Goal: Task Accomplishment & Management: Use online tool/utility

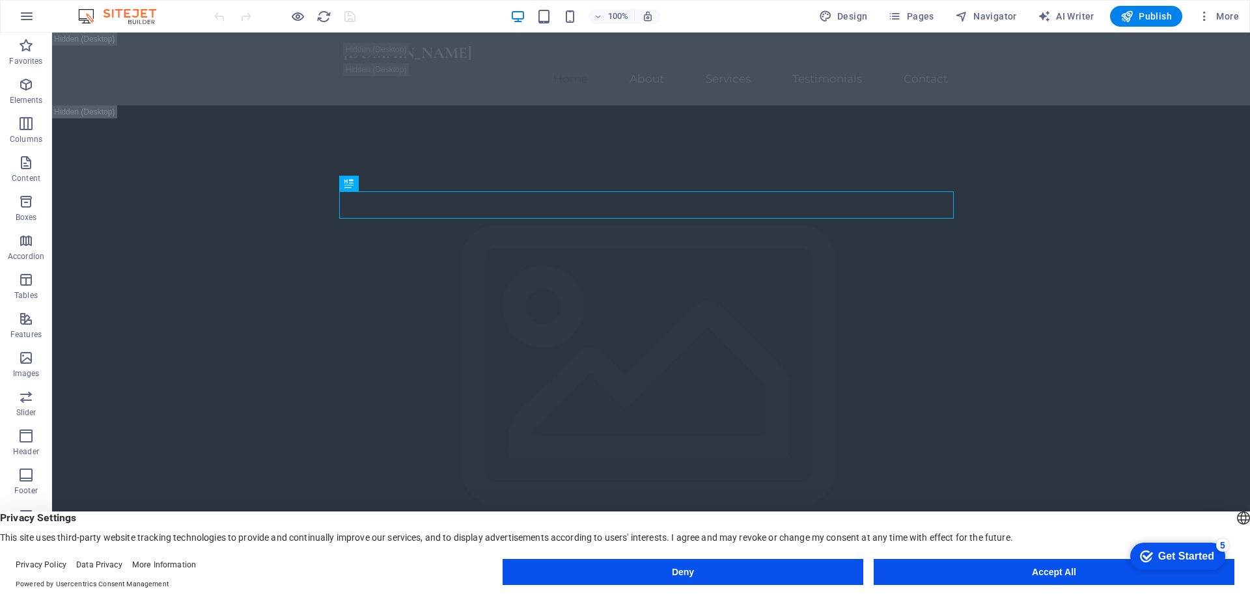
click at [905, 568] on button "Accept All" at bounding box center [1053, 572] width 361 height 26
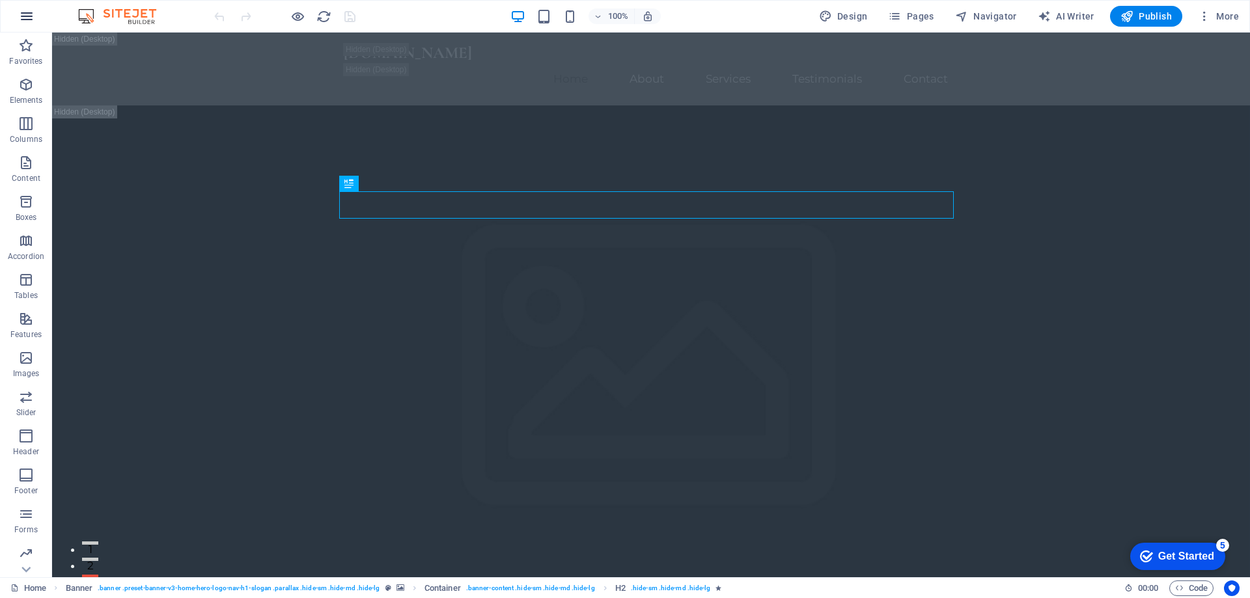
click at [32, 21] on icon "button" at bounding box center [27, 16] width 16 height 16
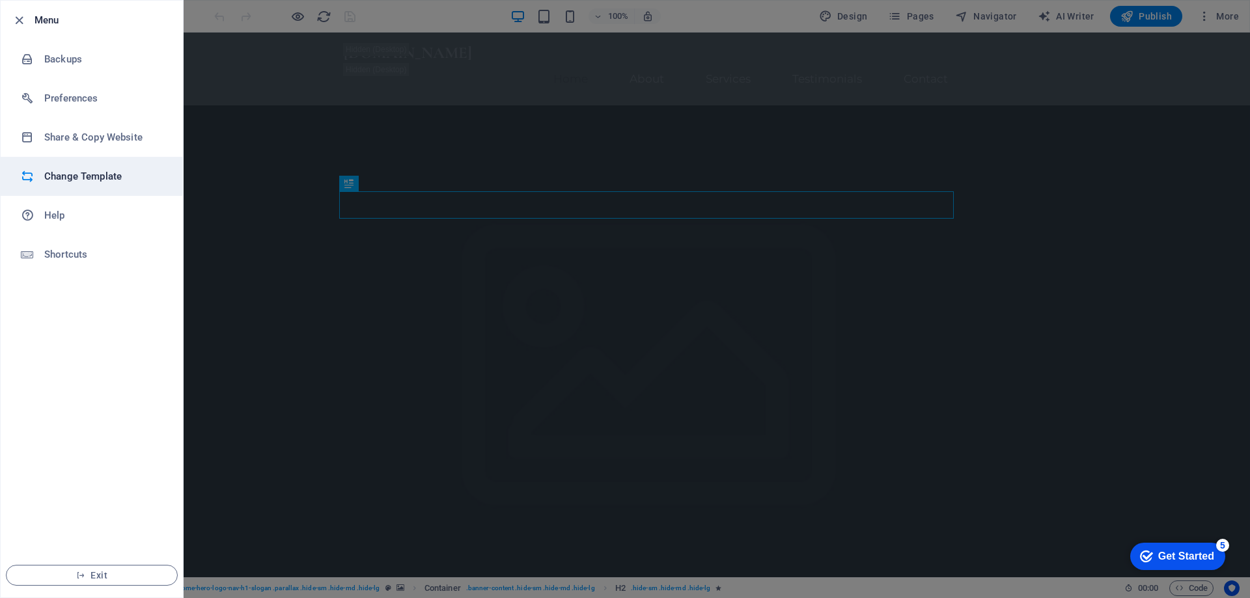
click at [125, 167] on li "Change Template" at bounding box center [92, 176] width 182 height 39
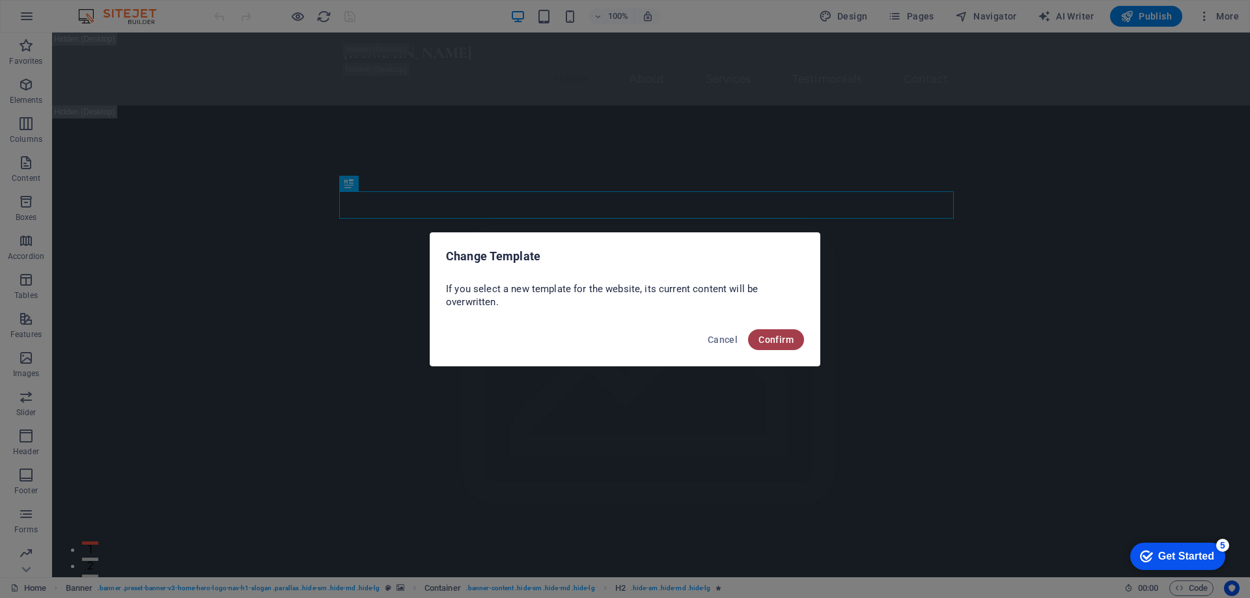
click at [772, 336] on span "Confirm" at bounding box center [775, 340] width 35 height 10
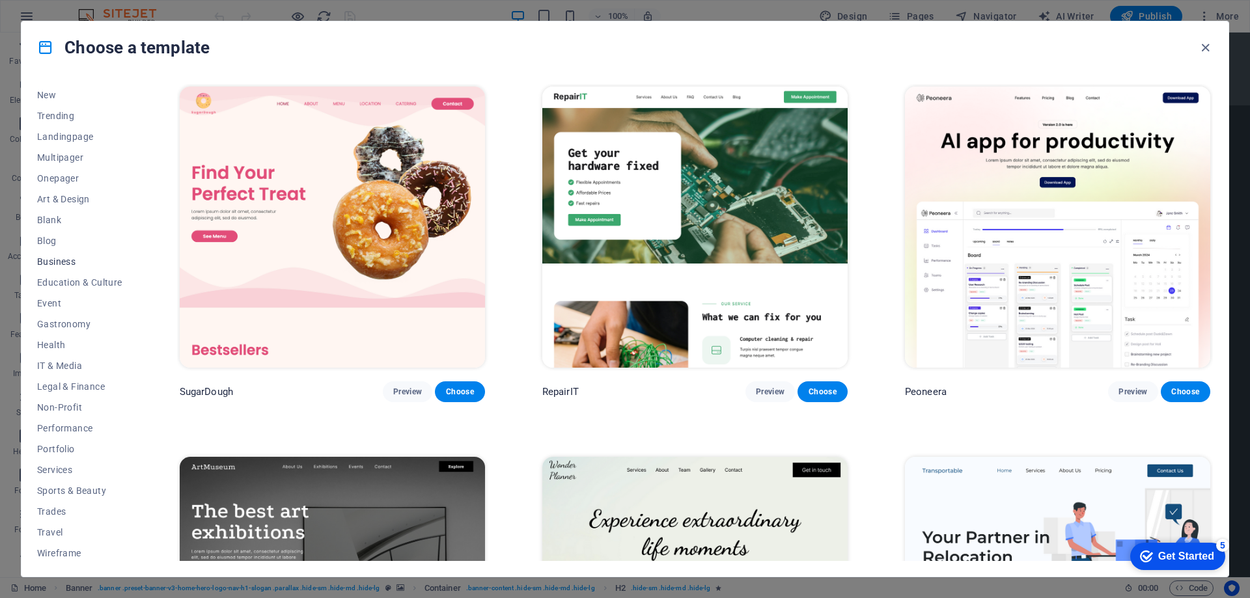
scroll to position [44, 0]
click at [89, 275] on span "Education & Culture" at bounding box center [79, 280] width 85 height 10
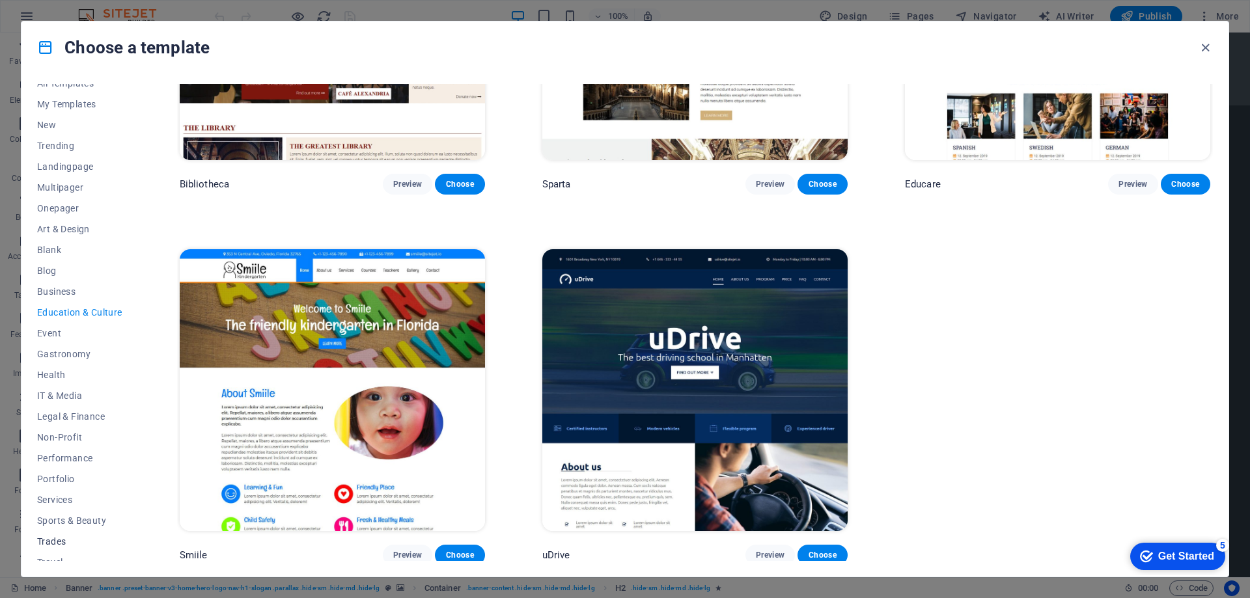
scroll to position [0, 0]
click at [53, 388] on span "Health" at bounding box center [79, 386] width 85 height 10
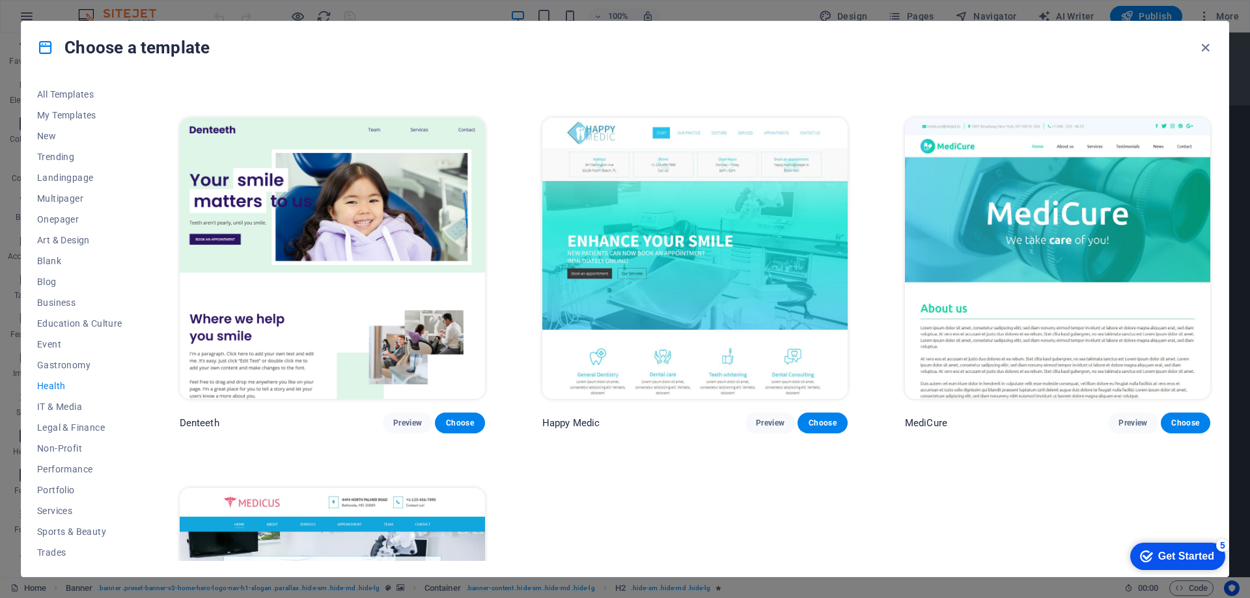
scroll to position [261, 0]
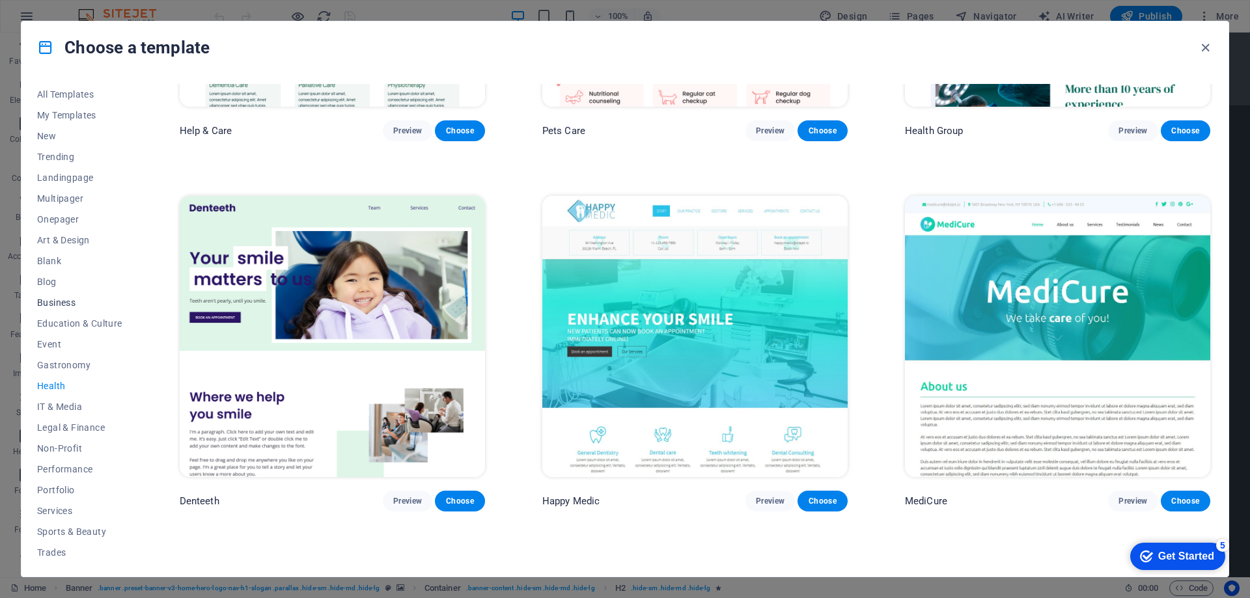
click at [62, 296] on button "Business" at bounding box center [79, 302] width 85 height 21
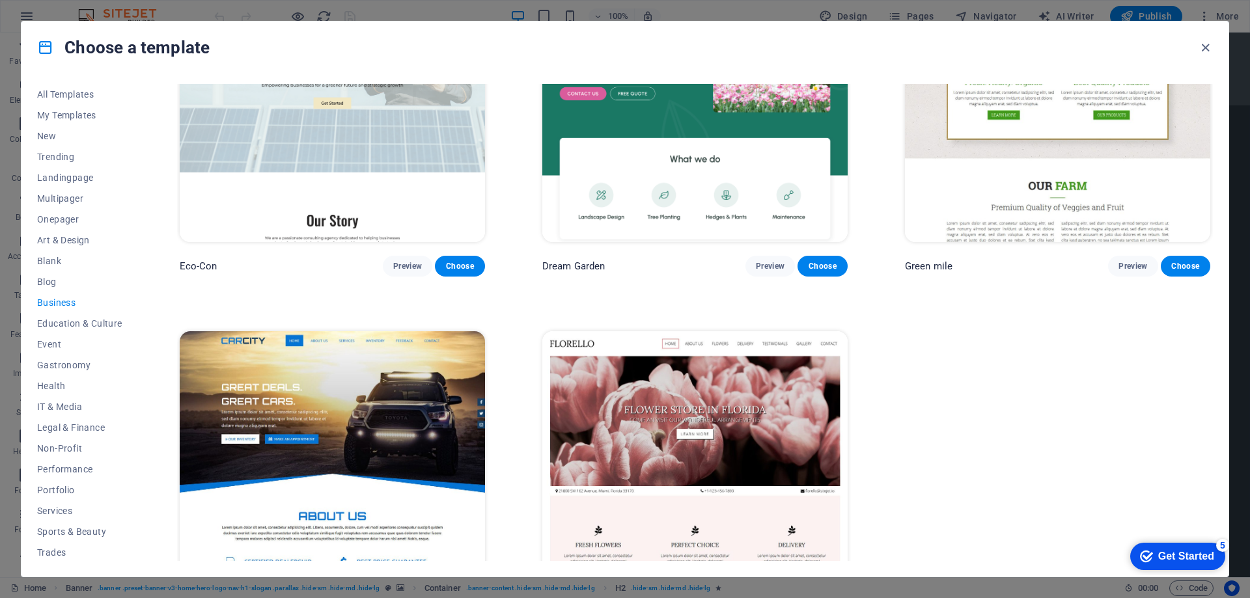
scroll to position [0, 0]
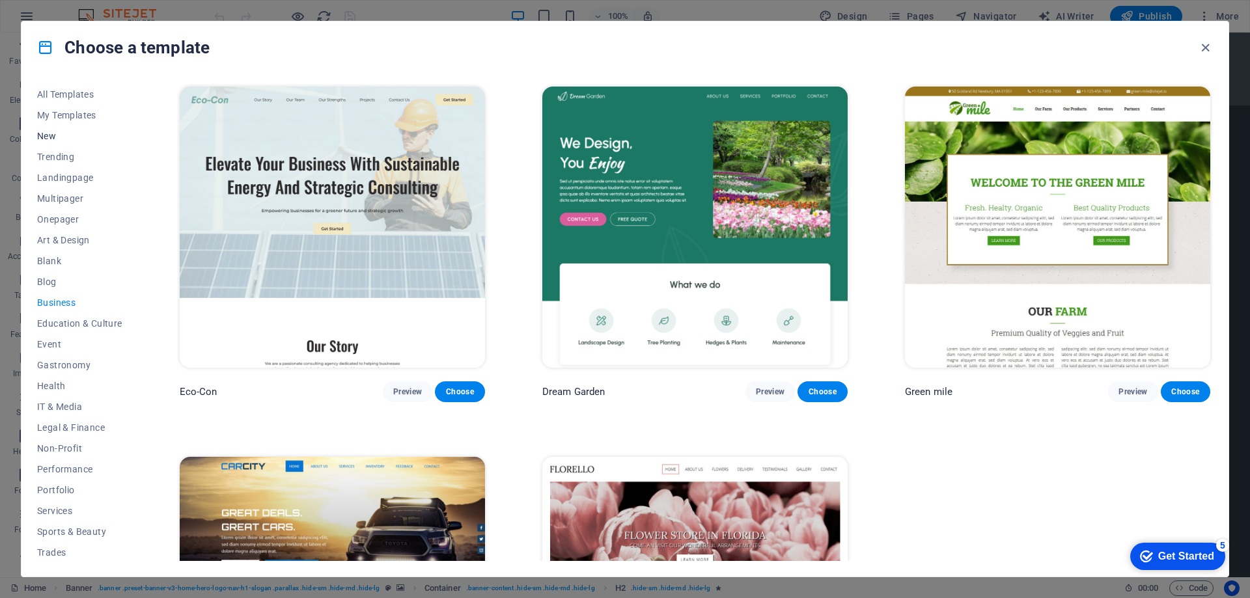
click at [48, 134] on span "New" at bounding box center [79, 136] width 85 height 10
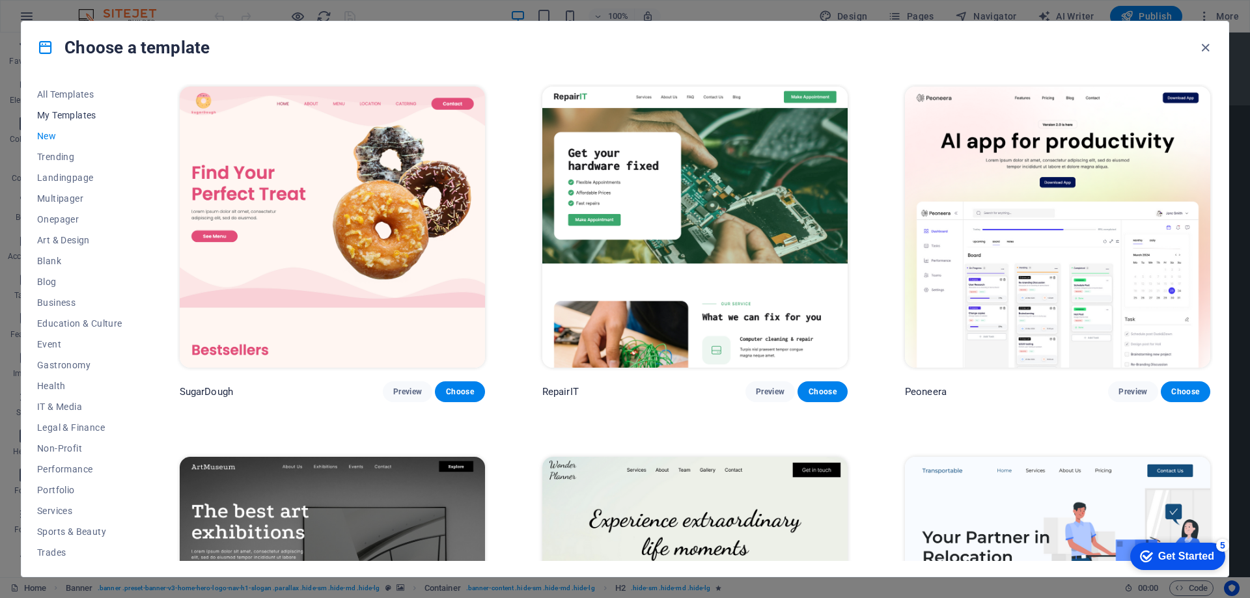
click at [70, 115] on span "My Templates" at bounding box center [79, 115] width 85 height 10
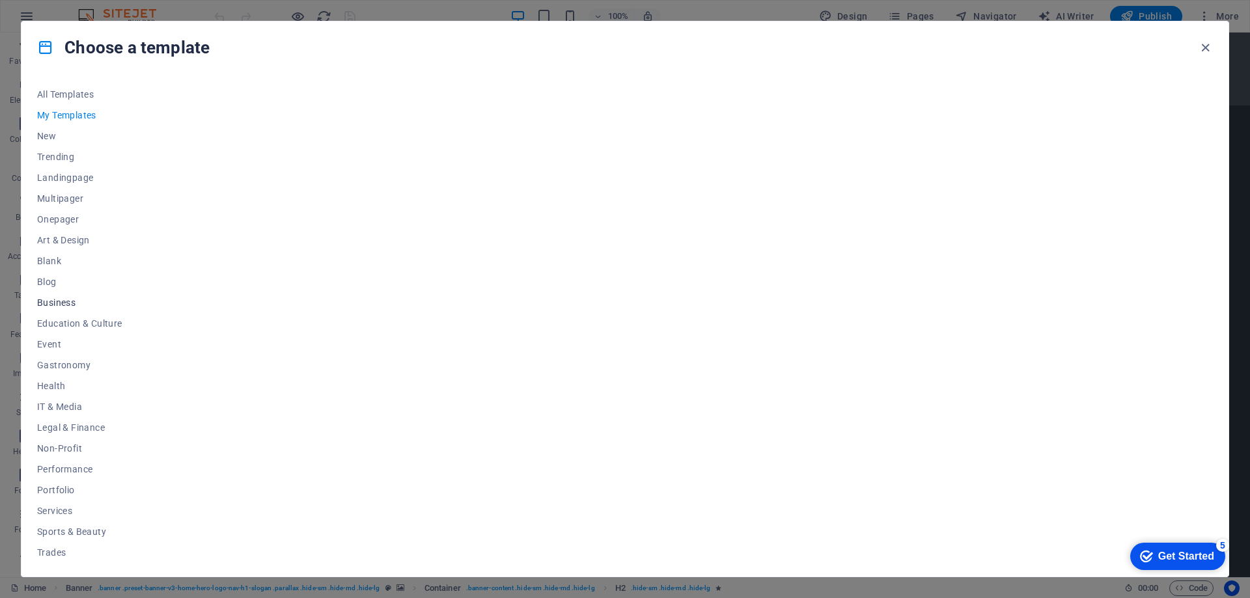
click at [67, 300] on span "Business" at bounding box center [79, 302] width 85 height 10
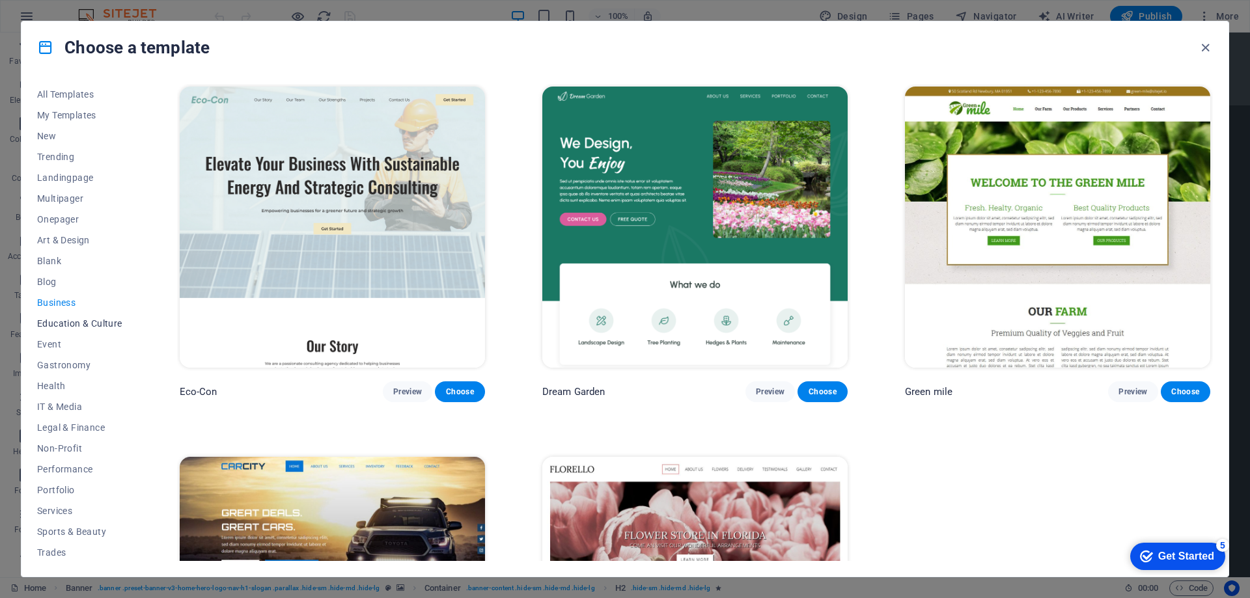
click at [92, 322] on span "Education & Culture" at bounding box center [79, 323] width 85 height 10
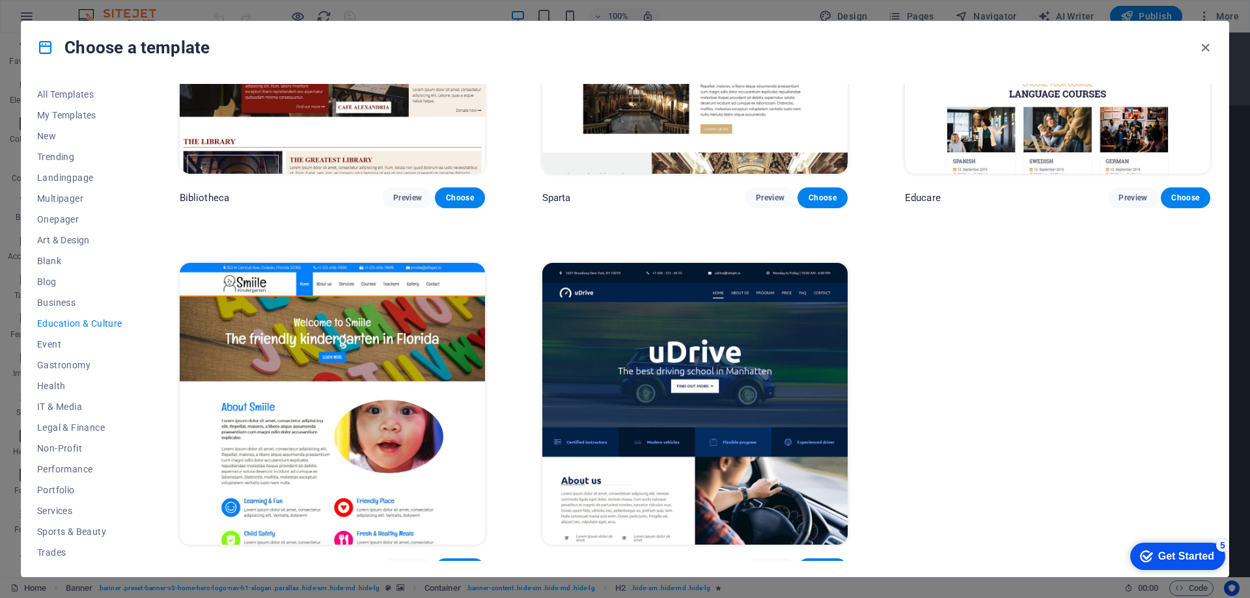
scroll to position [578, 0]
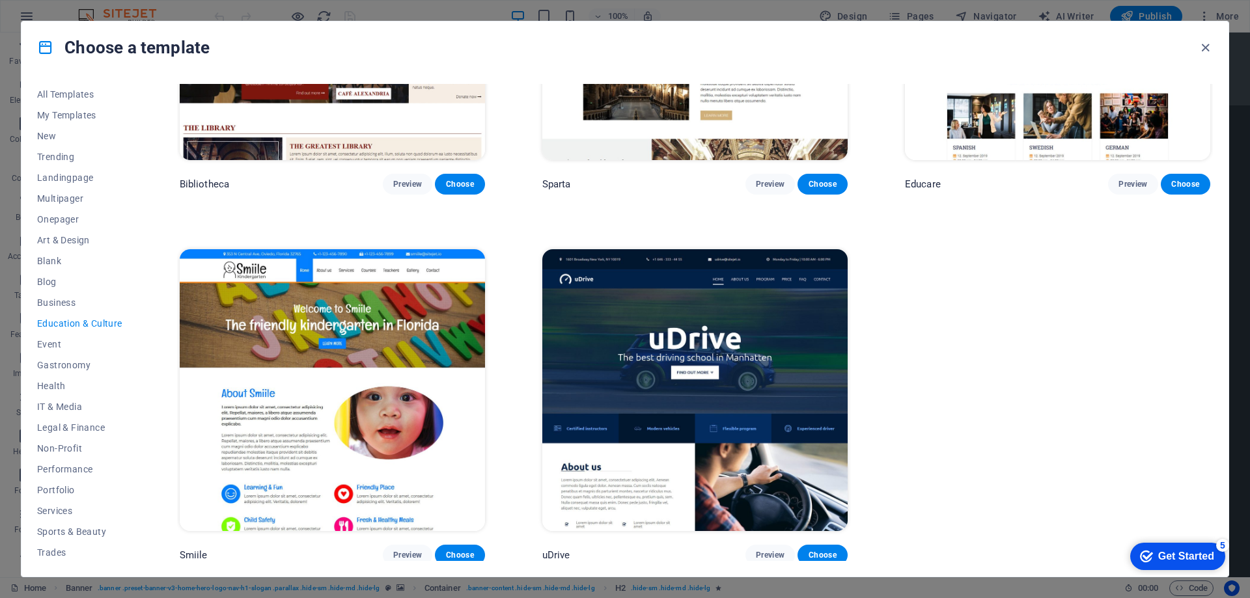
click at [764, 378] on img at bounding box center [694, 389] width 305 height 281
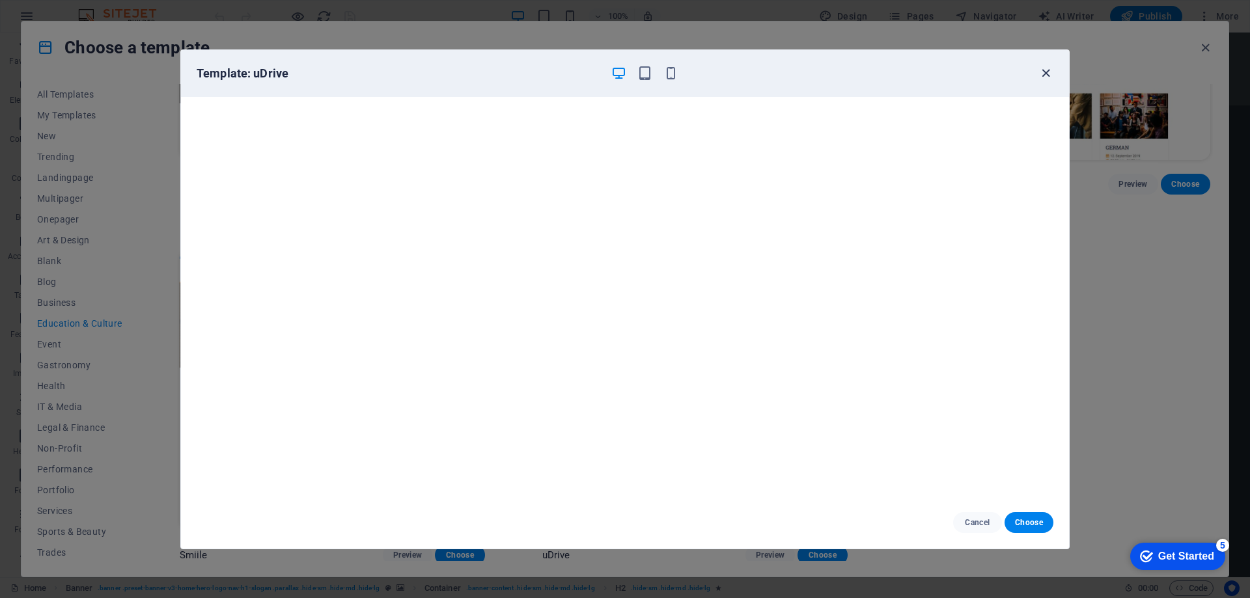
click at [1047, 70] on icon "button" at bounding box center [1045, 73] width 15 height 15
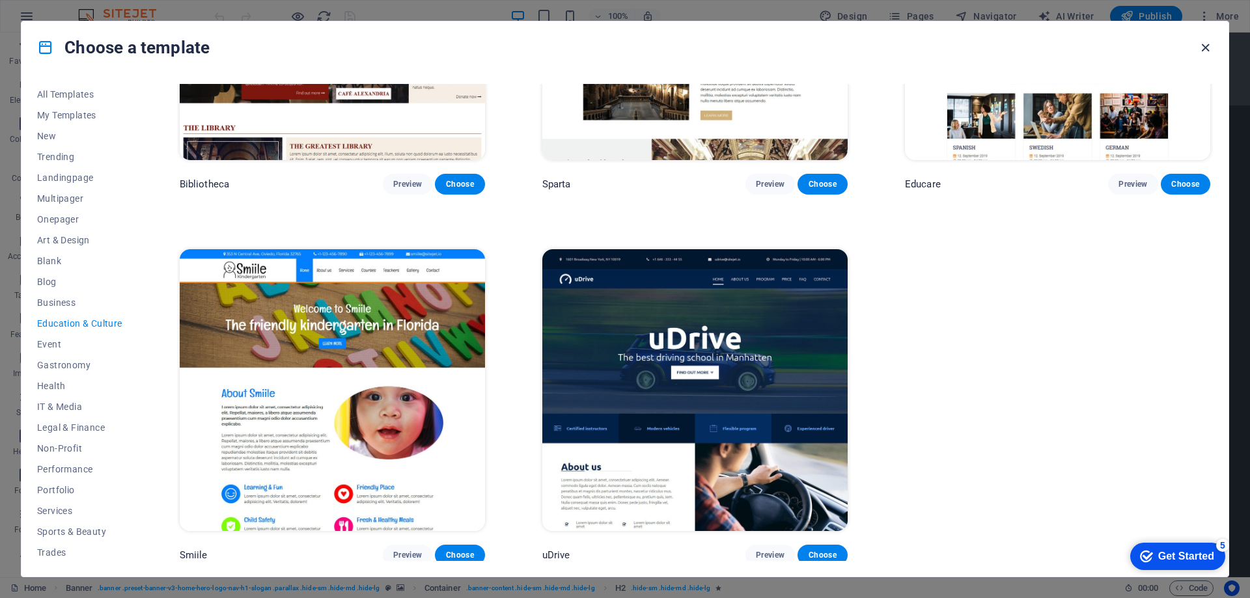
click at [1205, 49] on icon "button" at bounding box center [1205, 47] width 15 height 15
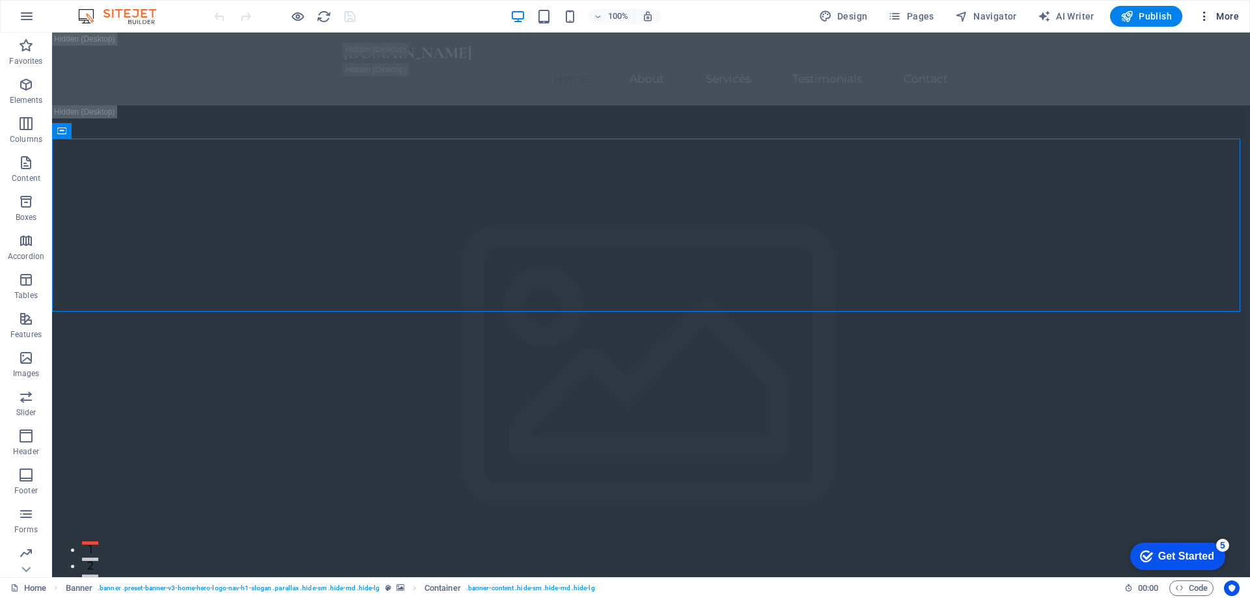
click at [1221, 14] on span "More" at bounding box center [1218, 16] width 41 height 13
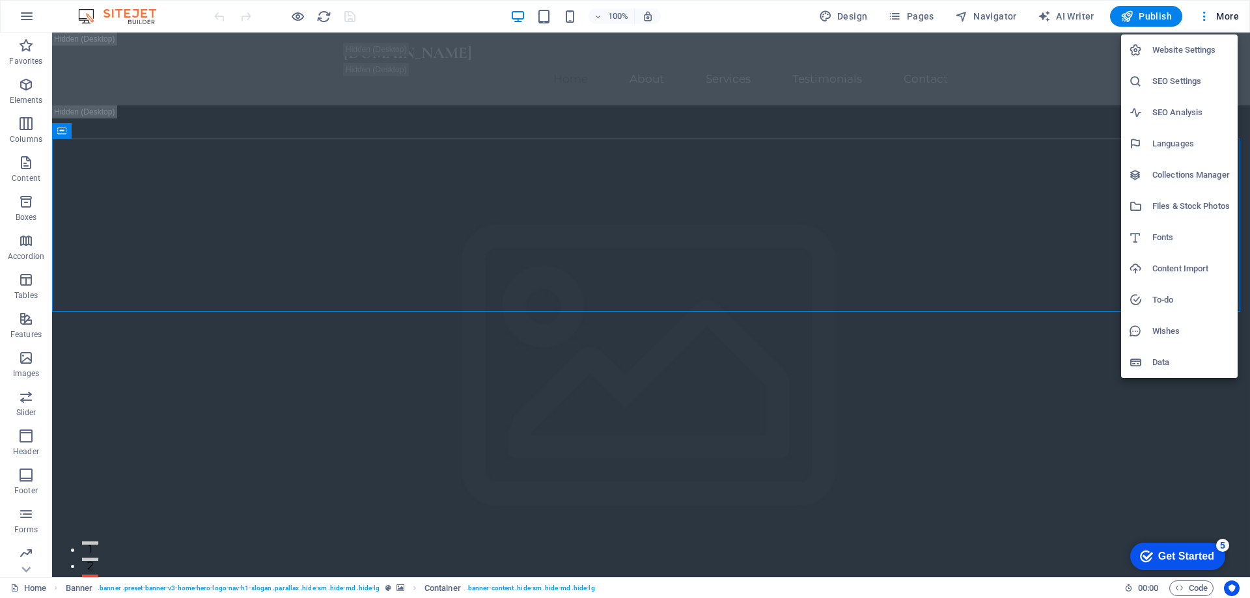
click at [29, 26] on div at bounding box center [625, 299] width 1250 height 598
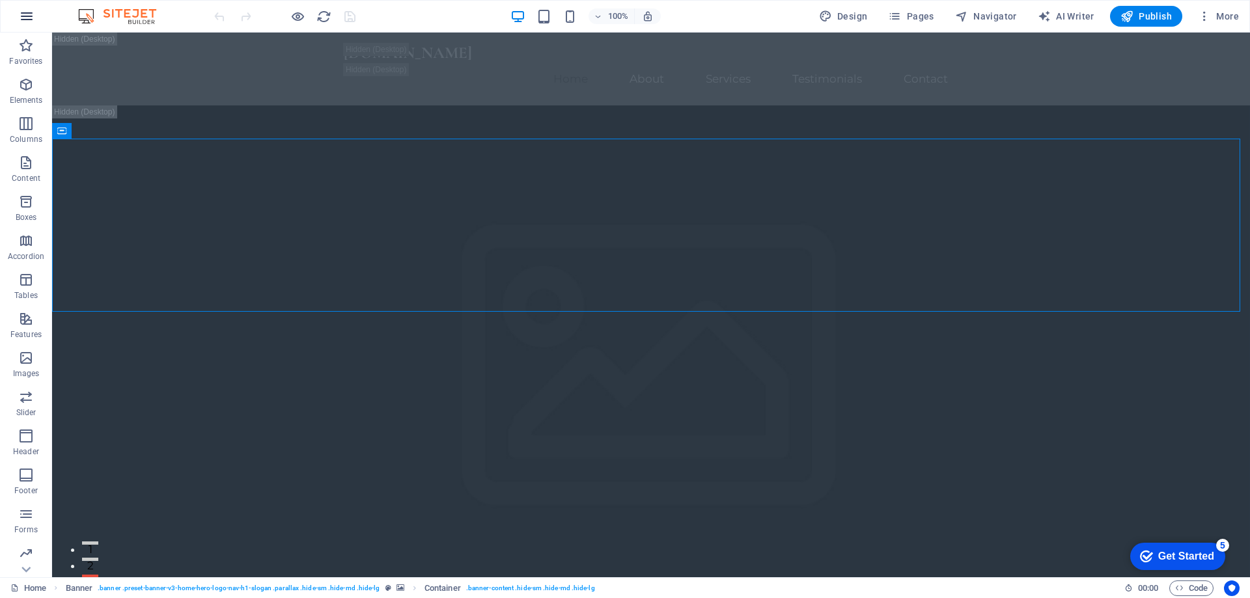
click at [29, 21] on icon "button" at bounding box center [27, 16] width 16 height 16
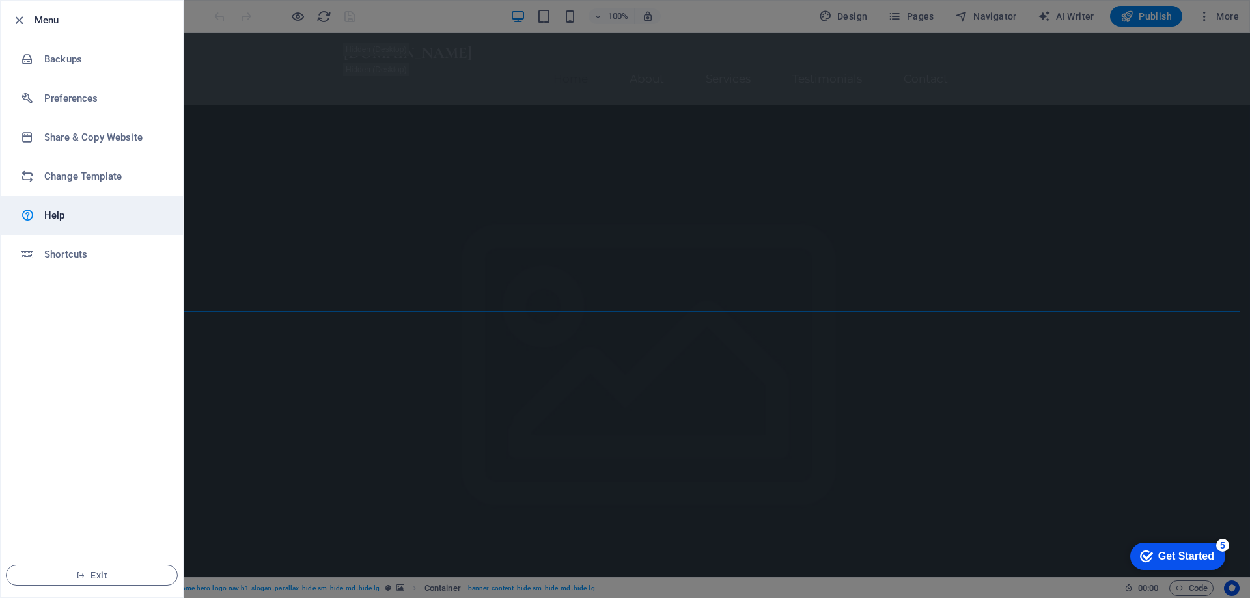
click at [123, 200] on link "Help" at bounding box center [92, 215] width 182 height 39
click at [21, 18] on icon "button" at bounding box center [19, 20] width 15 height 15
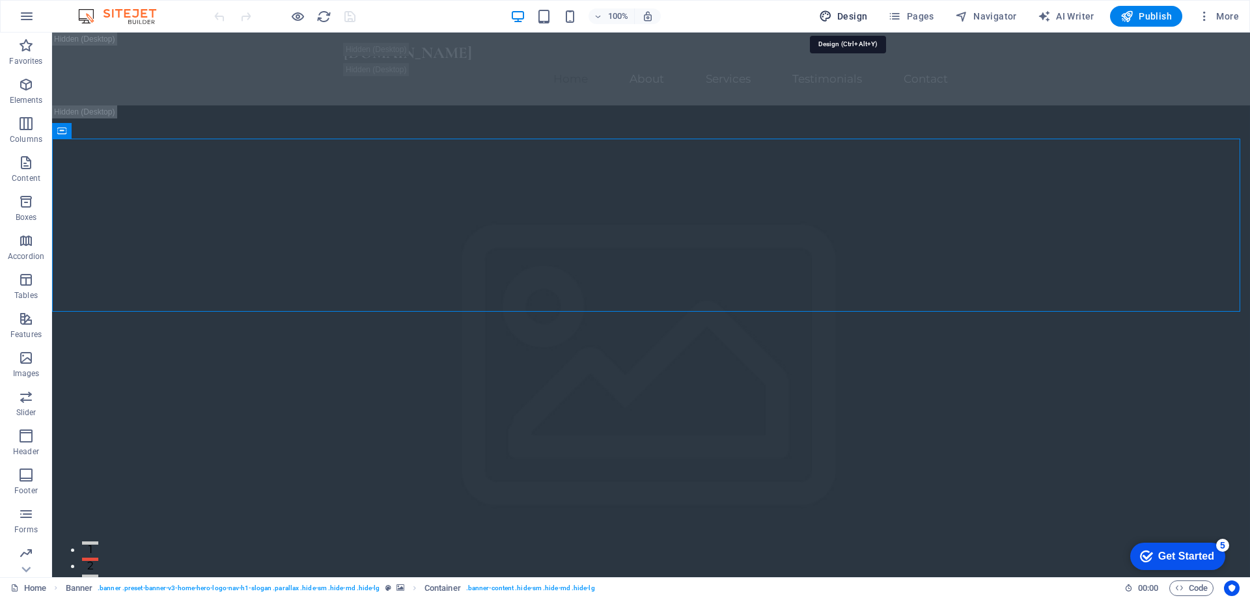
click at [855, 13] on span "Design" at bounding box center [843, 16] width 49 height 13
select select "px"
select select "200"
select select "px"
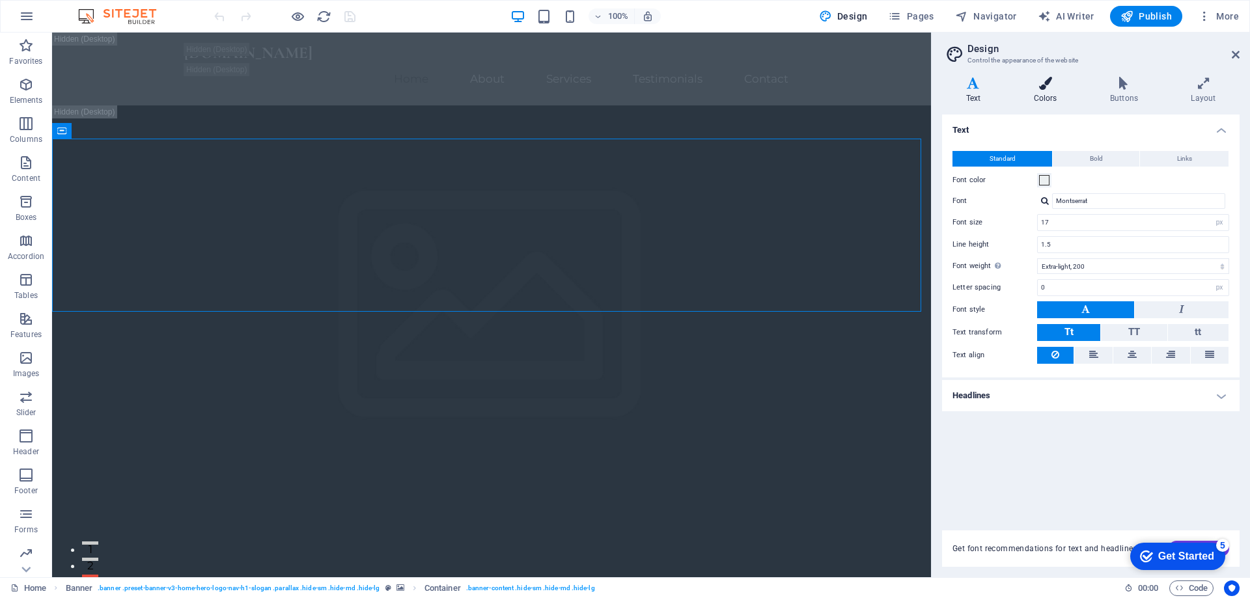
click at [1044, 90] on h4 "Colors" at bounding box center [1047, 90] width 76 height 27
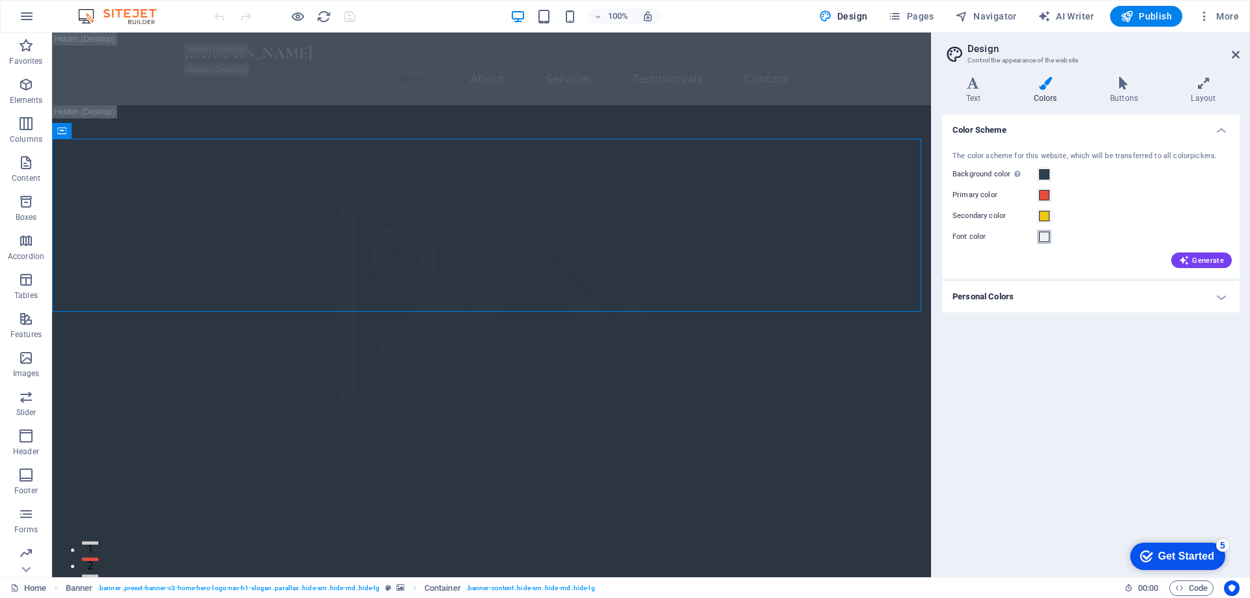
click at [1049, 239] on button "Font color" at bounding box center [1044, 237] width 14 height 14
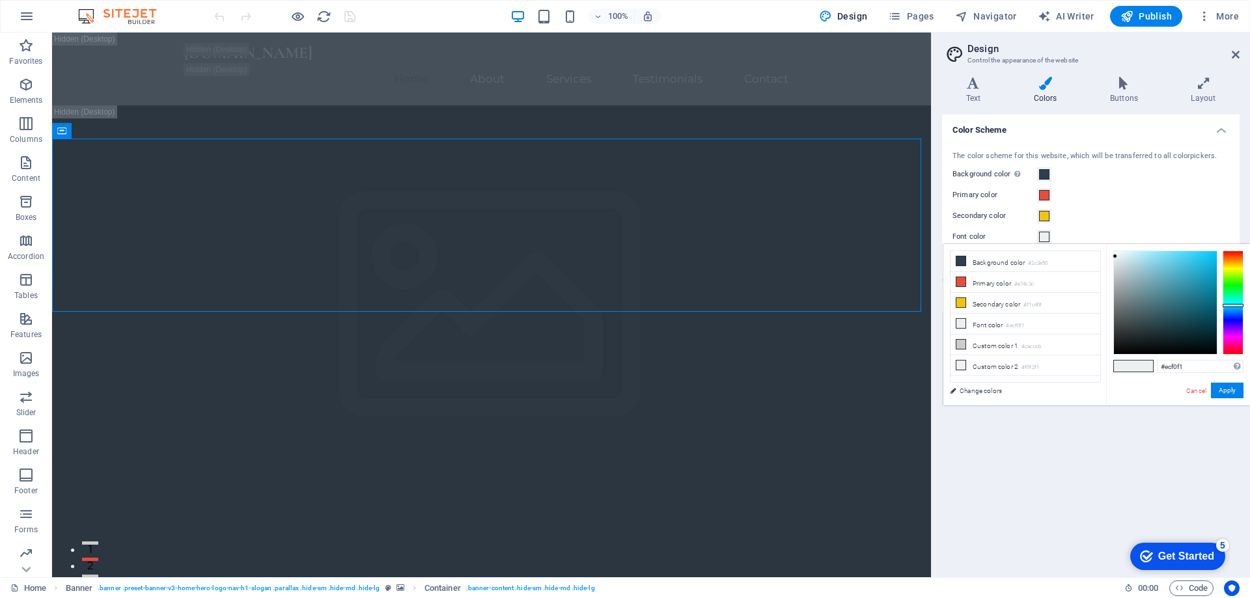
click at [1083, 224] on div "Secondary color" at bounding box center [1090, 216] width 277 height 16
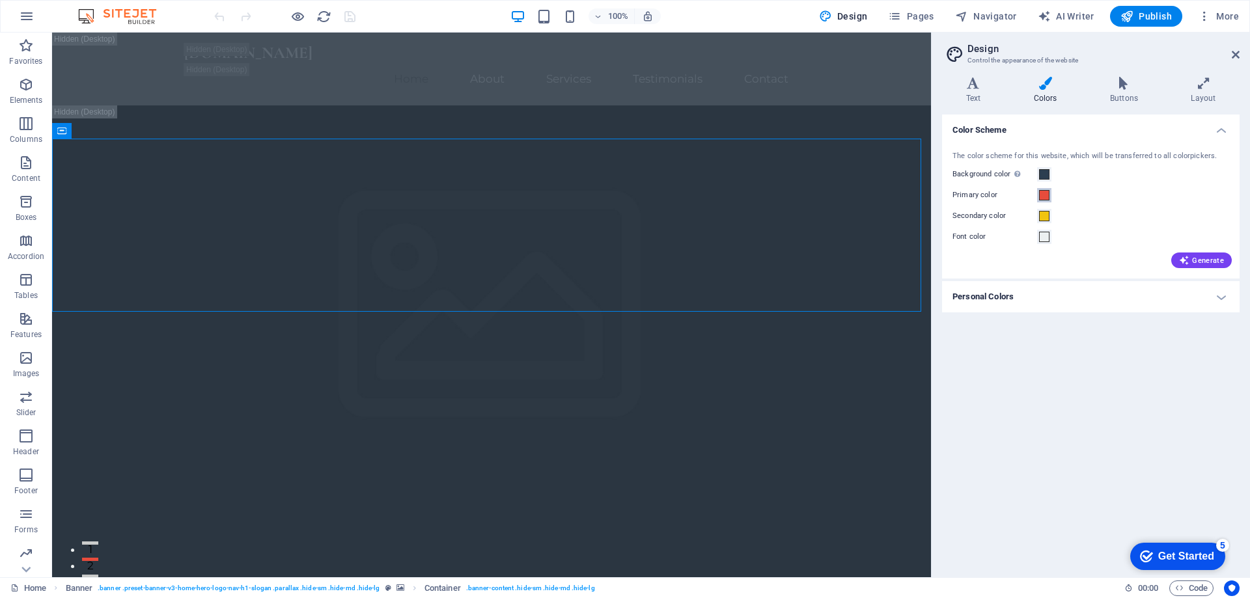
click at [1045, 195] on span at bounding box center [1044, 195] width 10 height 10
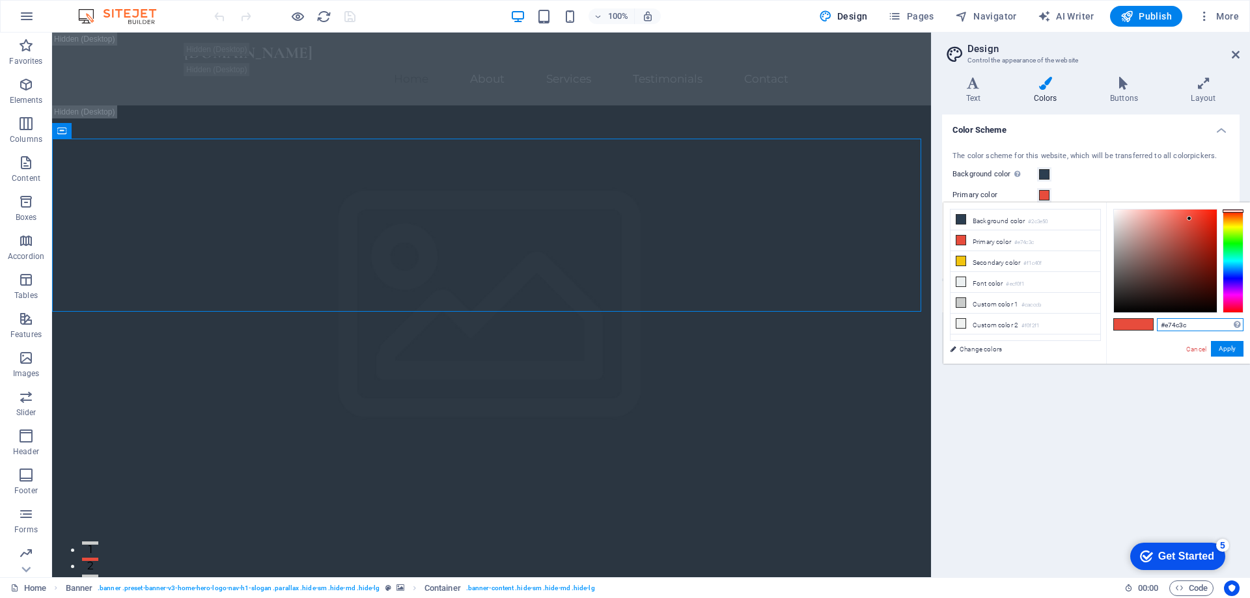
click at [1193, 323] on input "#e74c3c" at bounding box center [1200, 324] width 87 height 13
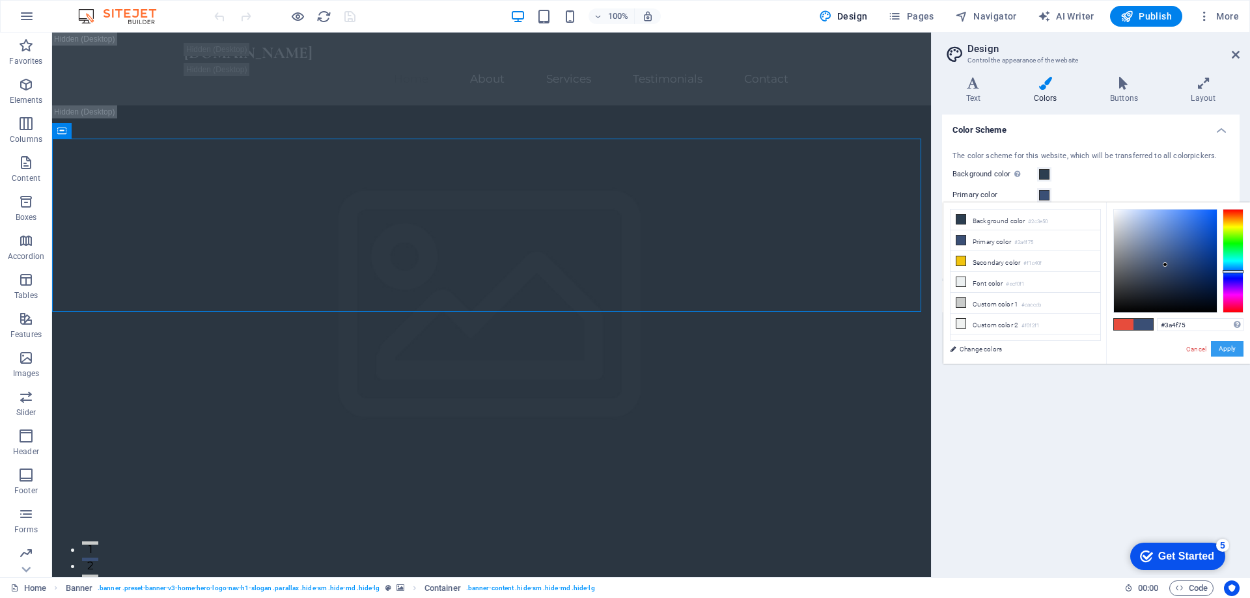
click at [1228, 350] on button "Apply" at bounding box center [1227, 349] width 33 height 16
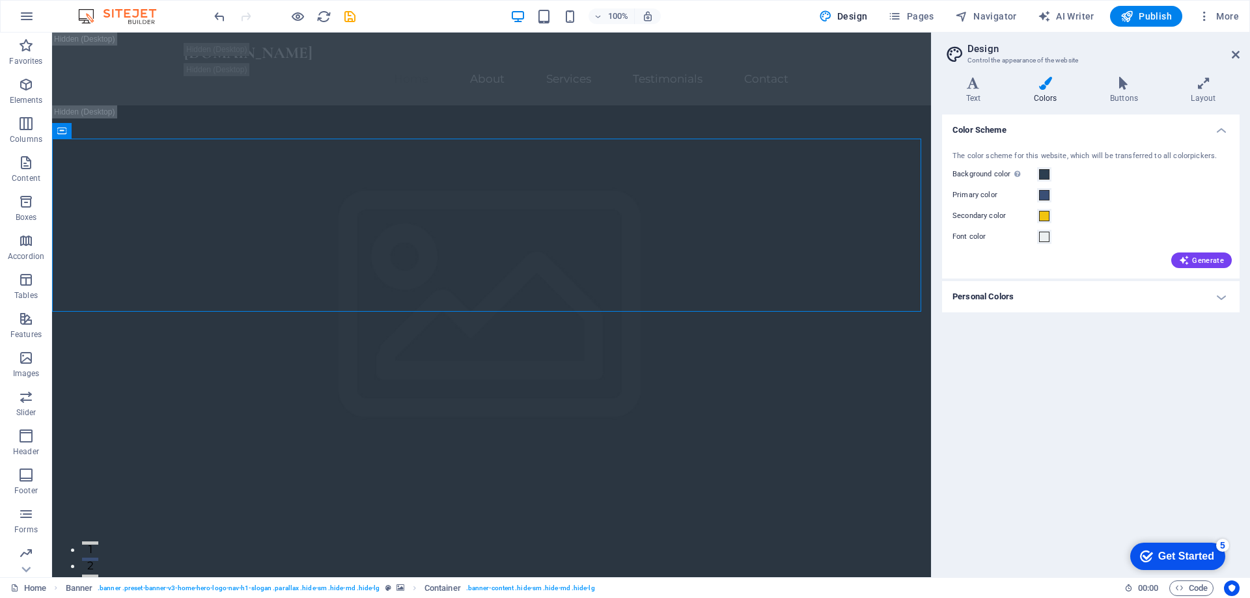
click at [1219, 295] on h4 "Personal Colors" at bounding box center [1090, 296] width 297 height 31
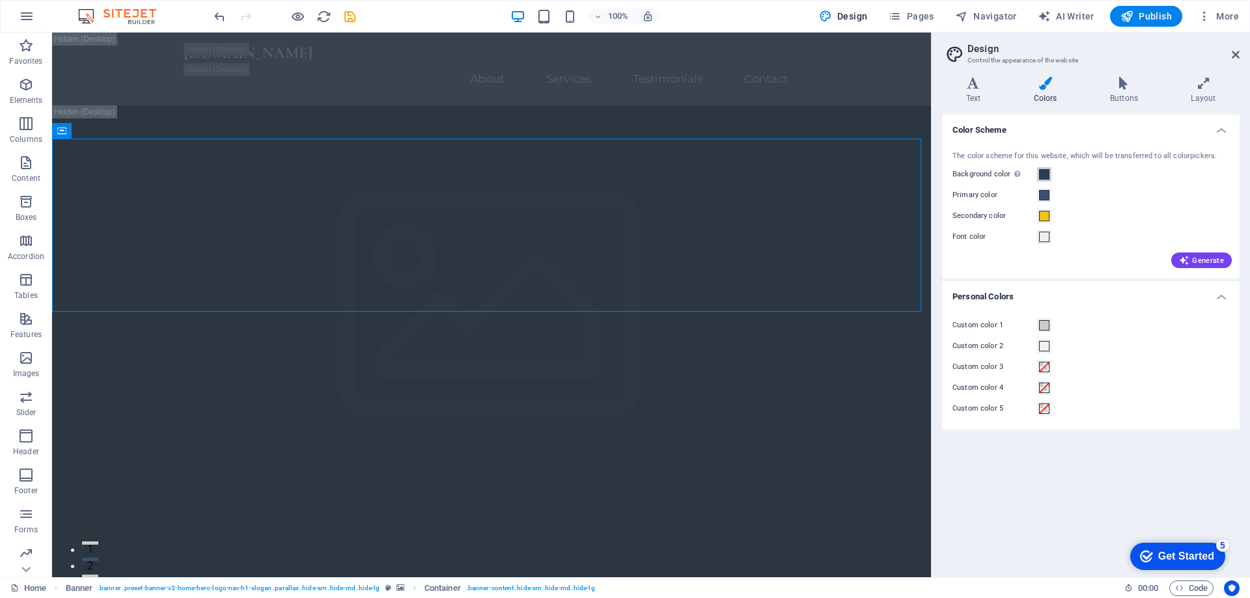
click at [1044, 176] on span at bounding box center [1044, 174] width 10 height 10
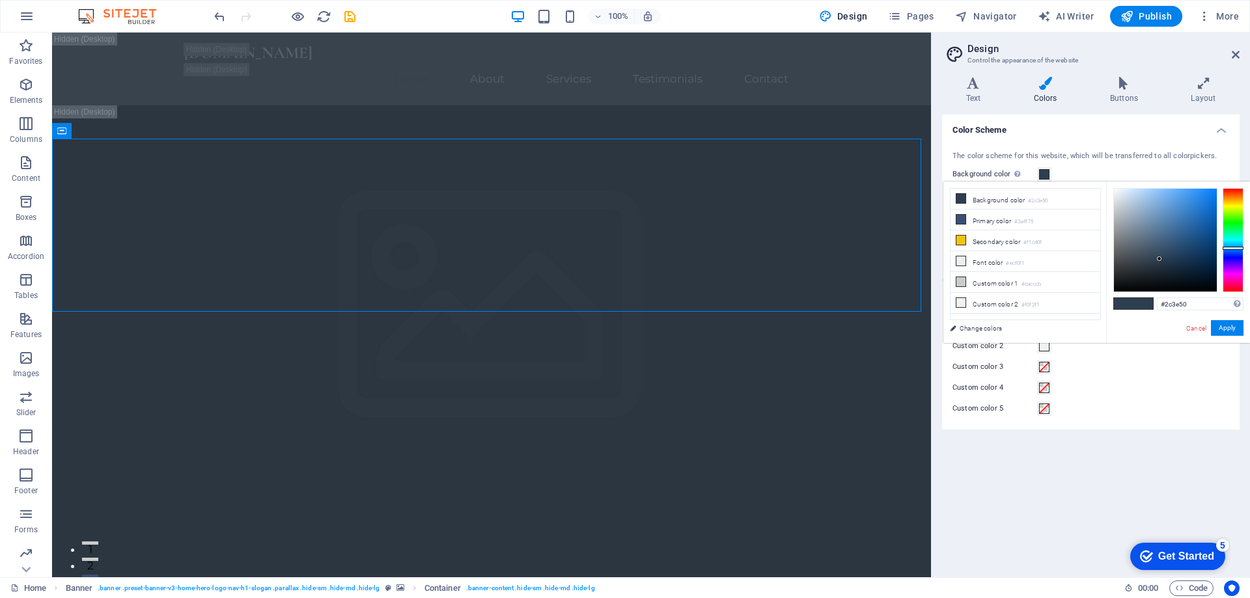
click at [1101, 370] on div "Custom color 3" at bounding box center [1090, 367] width 277 height 16
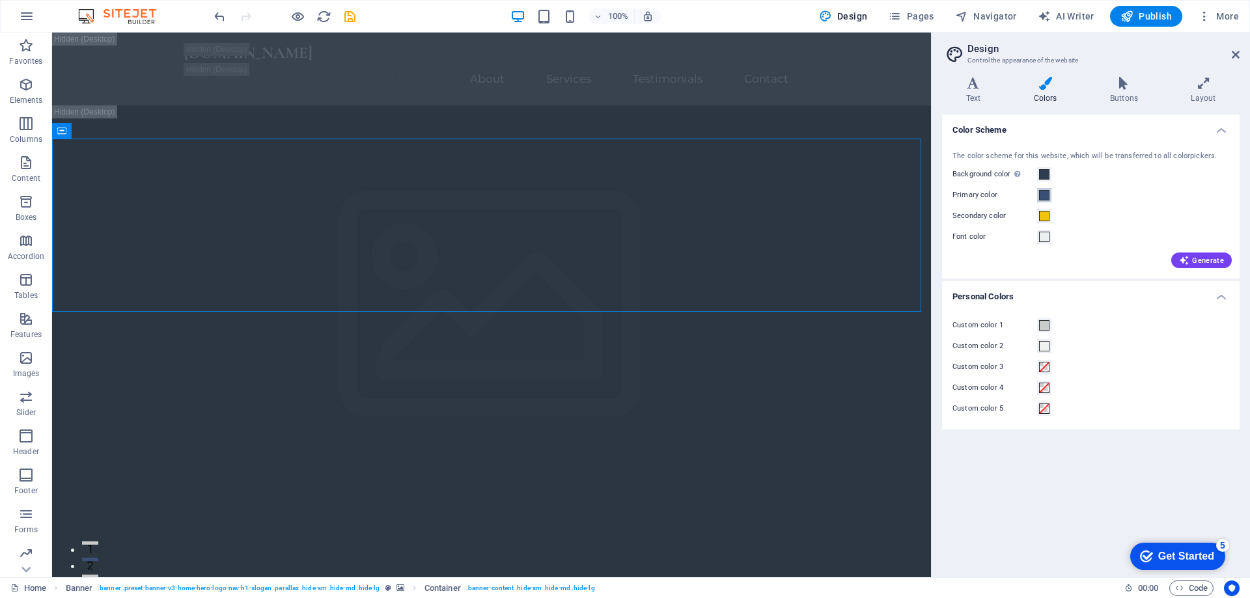
click at [1044, 195] on span at bounding box center [1044, 195] width 10 height 10
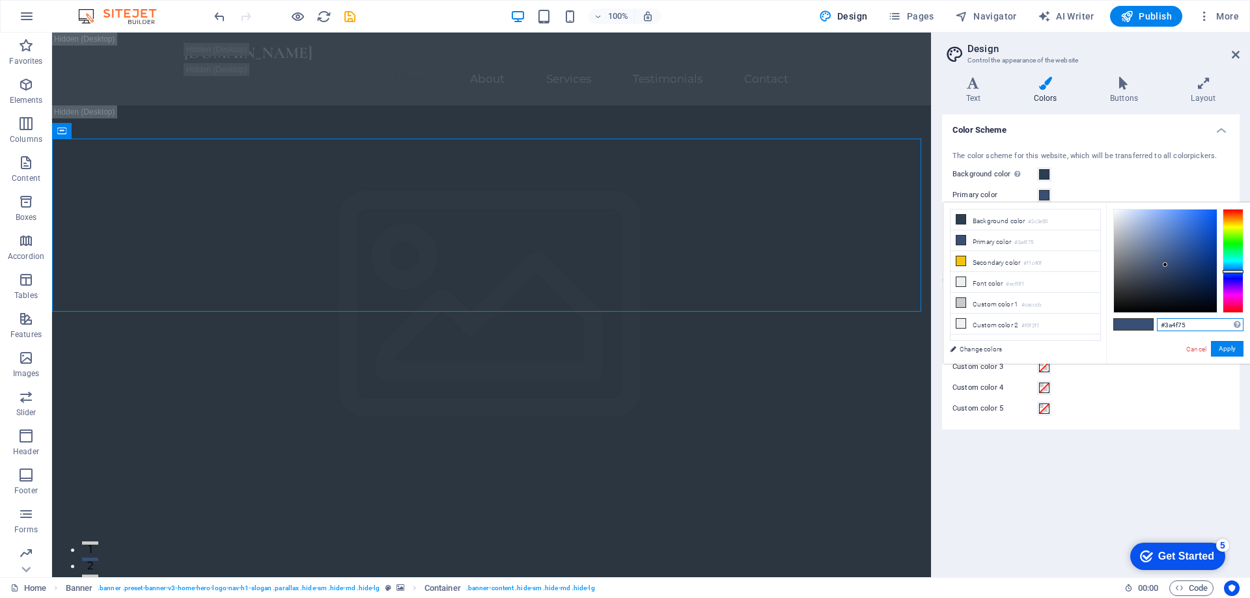
drag, startPoint x: 1193, startPoint y: 325, endPoint x: 1143, endPoint y: 323, distance: 50.1
click at [1143, 323] on div "#3a4f75 Supported formats #0852ed rgb(8, 82, 237) rgba(8, 82, 237, 90%) hsv(221…" at bounding box center [1178, 377] width 144 height 350
click at [989, 222] on li "Background color #2c3e50" at bounding box center [1025, 220] width 150 height 21
type input "#2c3e50"
drag, startPoint x: 1193, startPoint y: 323, endPoint x: 1153, endPoint y: 322, distance: 40.4
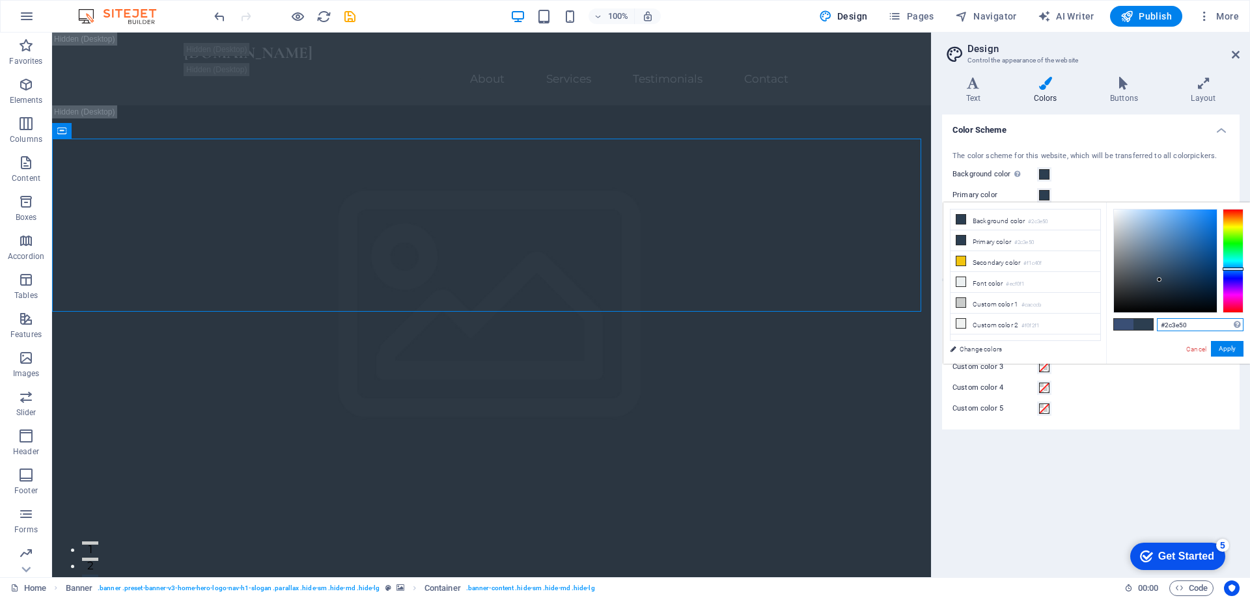
click at [1153, 322] on div "#2c3e50 Supported formats #0852ed rgb(8, 82, 237) rgba(8, 82, 237, 90%) hsv(221…" at bounding box center [1178, 377] width 144 height 350
paste input "#3a4f75"
type input "#3a4f75"
click at [1225, 350] on button "Apply" at bounding box center [1227, 349] width 33 height 16
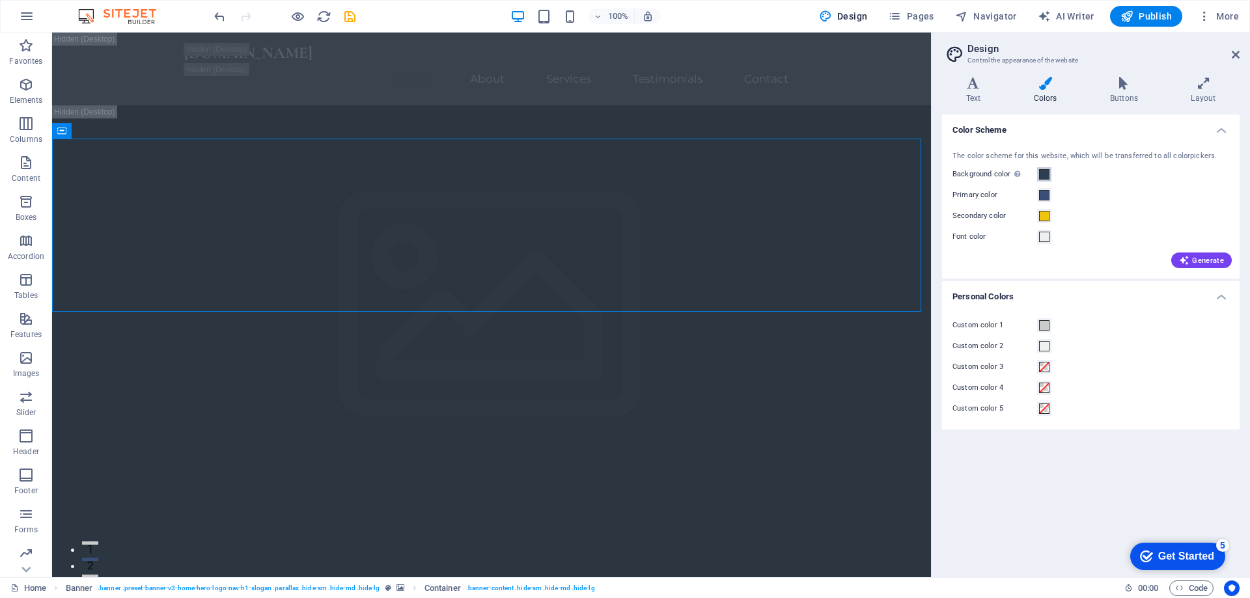
click at [1047, 176] on span at bounding box center [1044, 174] width 10 height 10
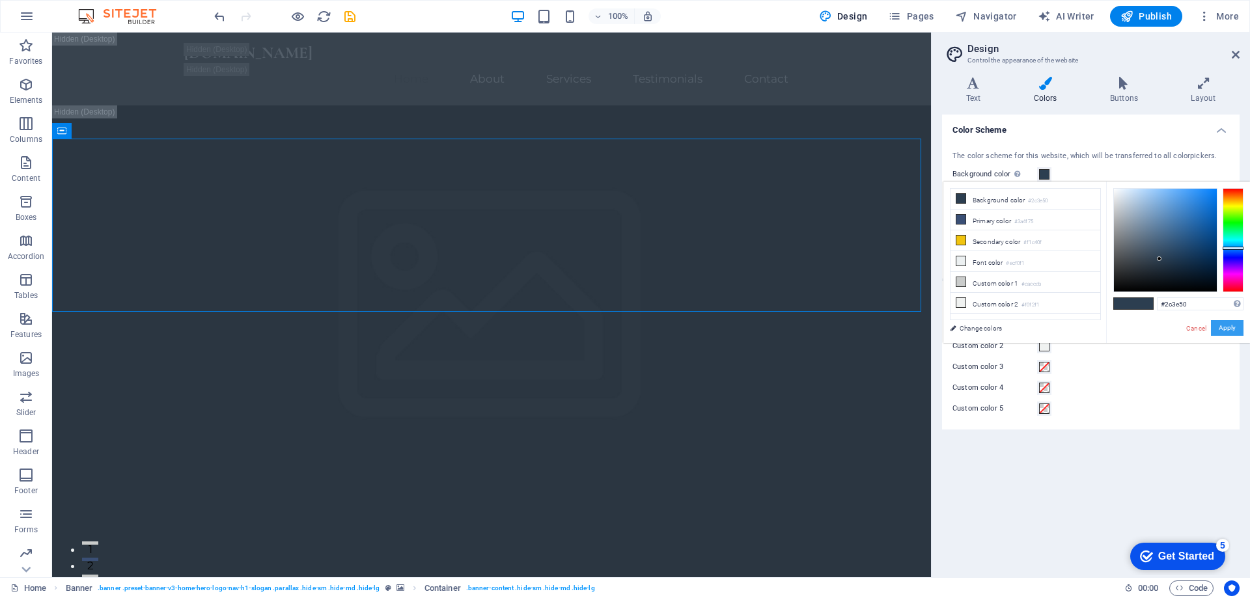
click at [1224, 327] on button "Apply" at bounding box center [1227, 328] width 33 height 16
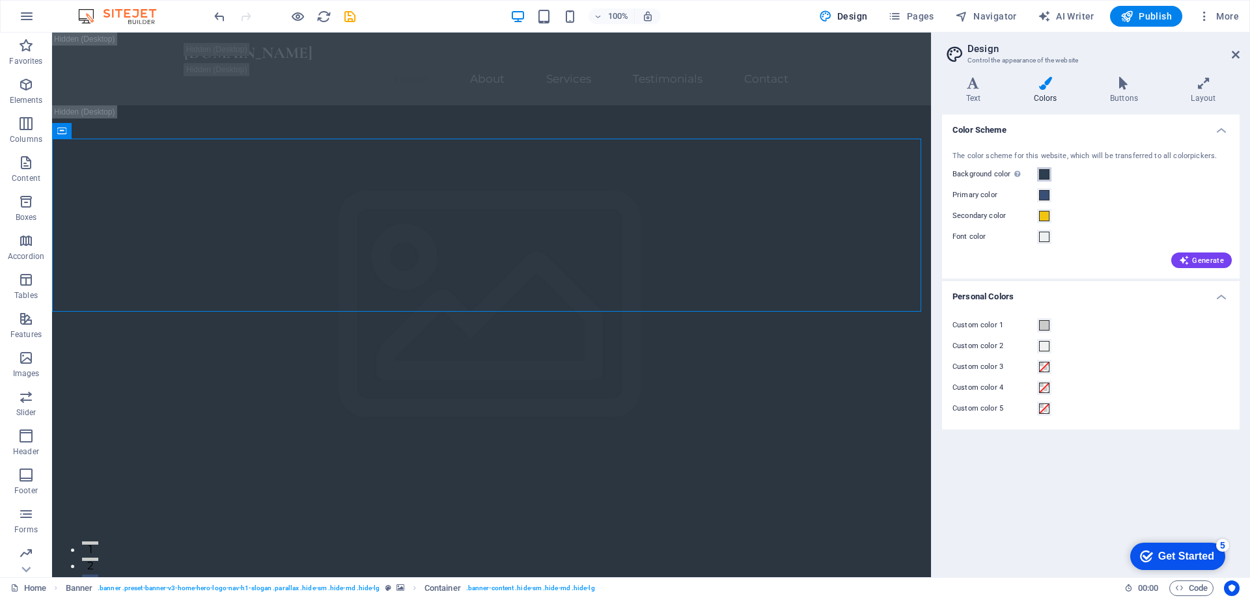
click at [1045, 181] on button "Background color Only visible if it is not covered by other backgrounds." at bounding box center [1044, 174] width 14 height 14
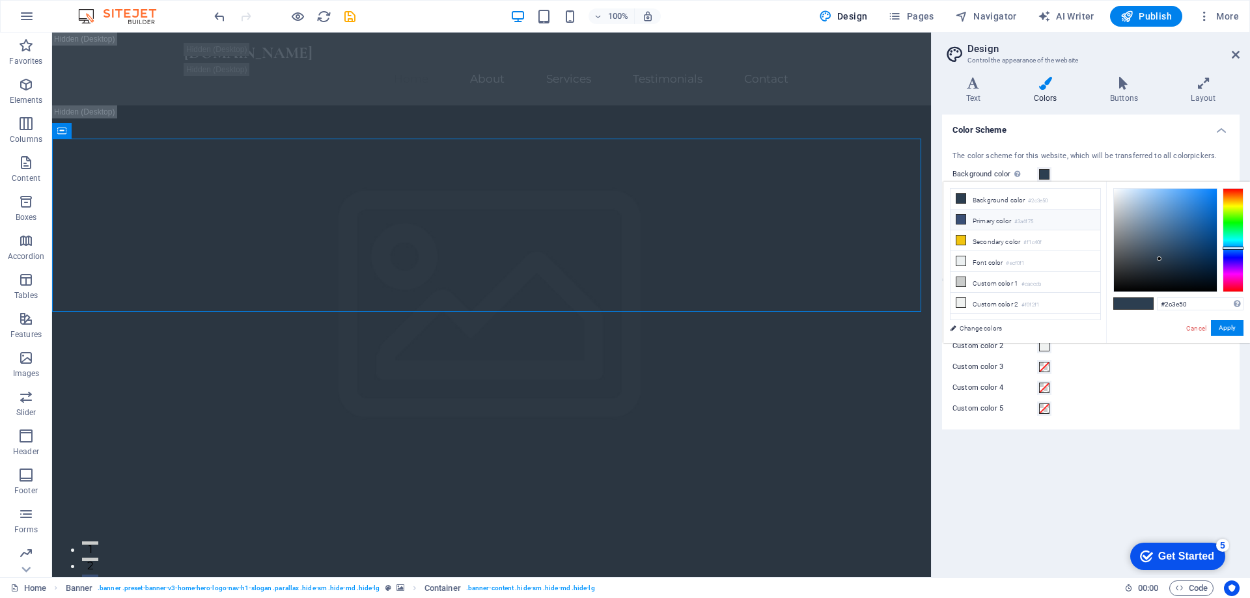
click at [1031, 221] on small "#3a4f75" at bounding box center [1023, 221] width 19 height 9
type input "#3a4f75"
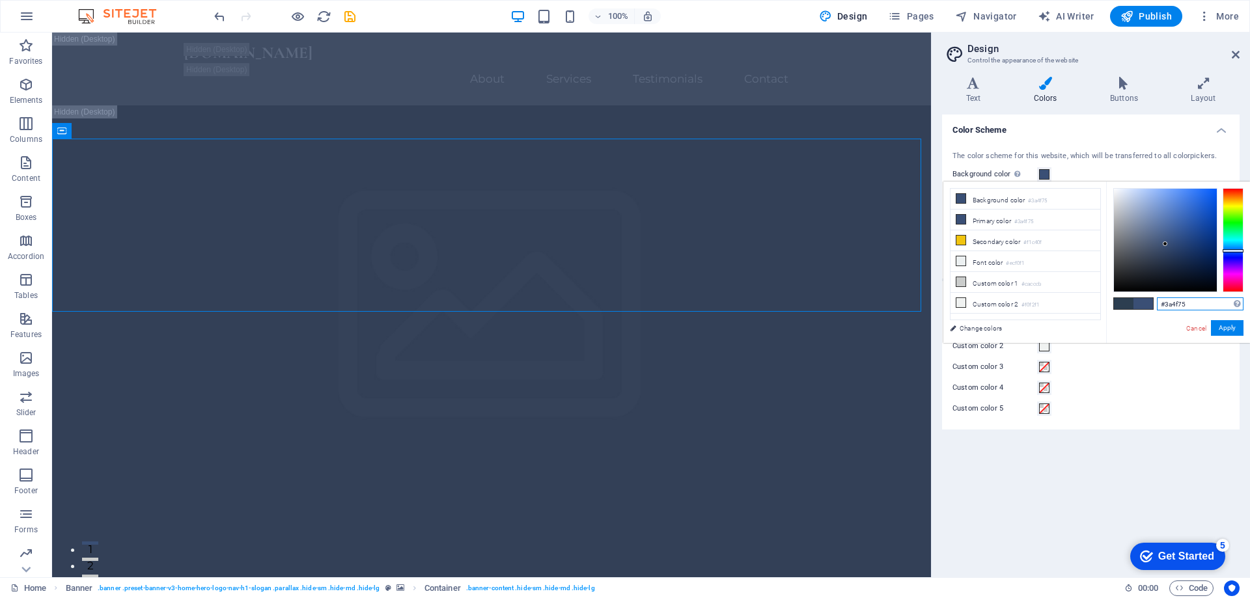
drag, startPoint x: 1168, startPoint y: 303, endPoint x: 1158, endPoint y: 305, distance: 10.7
click at [1158, 305] on input "#3a4f75" at bounding box center [1200, 303] width 87 height 13
click at [1015, 204] on li "Background color #3a4f75" at bounding box center [1025, 199] width 150 height 21
